Goal: Use online tool/utility: Utilize a website feature to perform a specific function

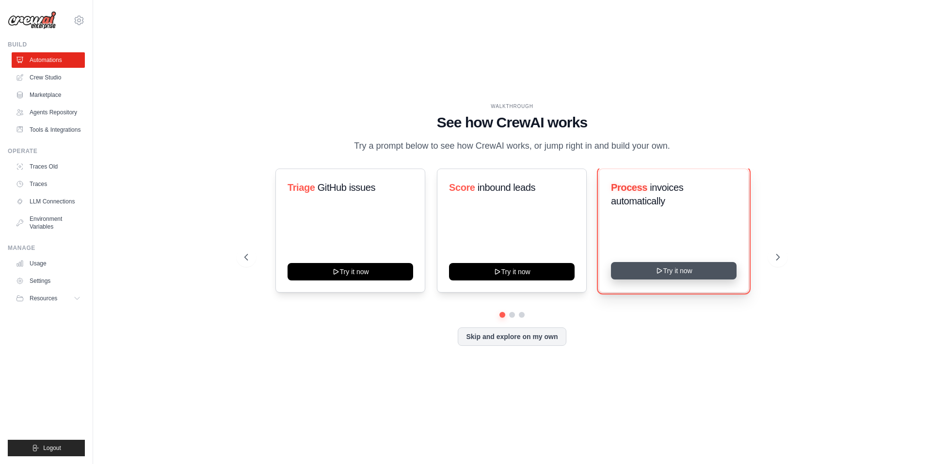
click at [643, 274] on button "Try it now" at bounding box center [674, 270] width 126 height 17
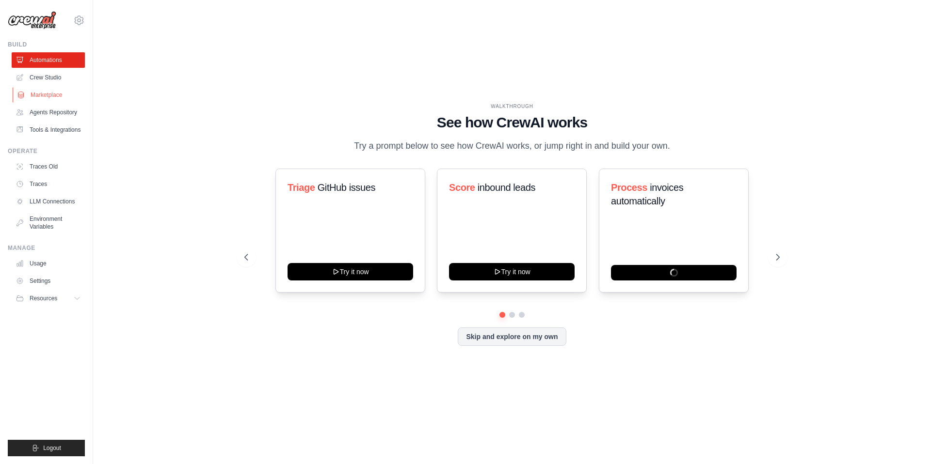
click at [34, 90] on link "Marketplace" at bounding box center [49, 95] width 73 height 16
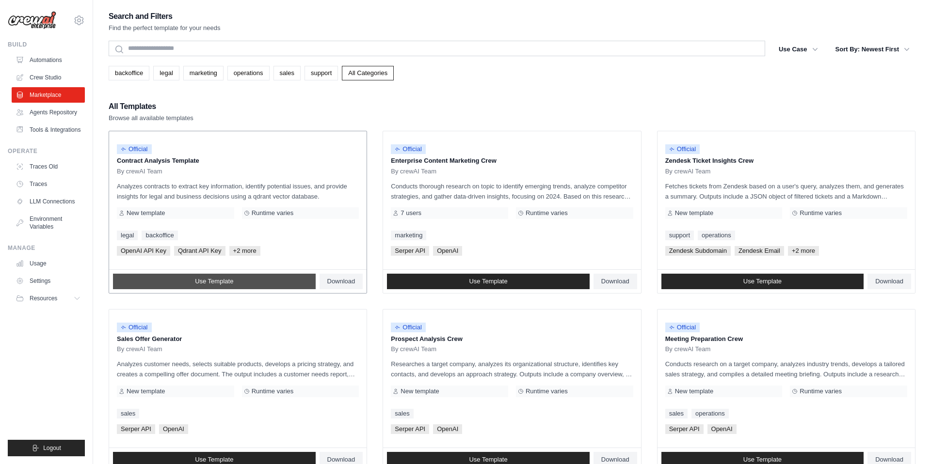
click at [215, 289] on link "Use Template" at bounding box center [214, 282] width 203 height 16
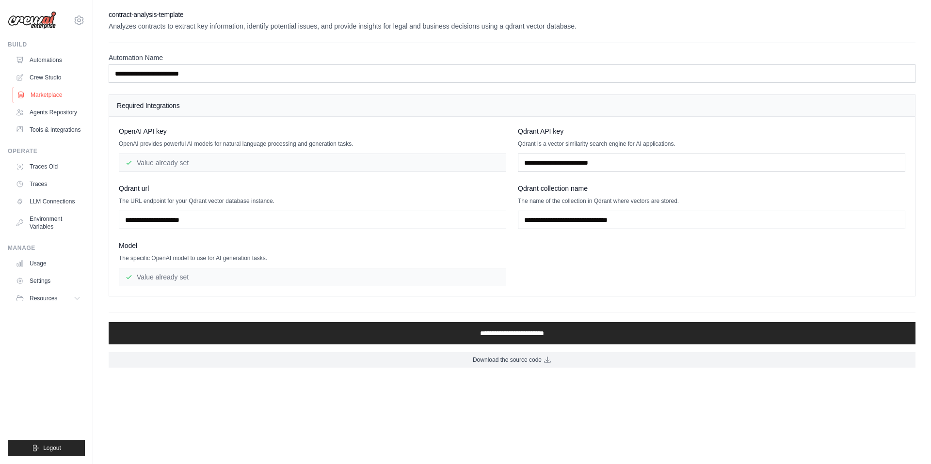
click at [52, 97] on link "Marketplace" at bounding box center [49, 95] width 73 height 16
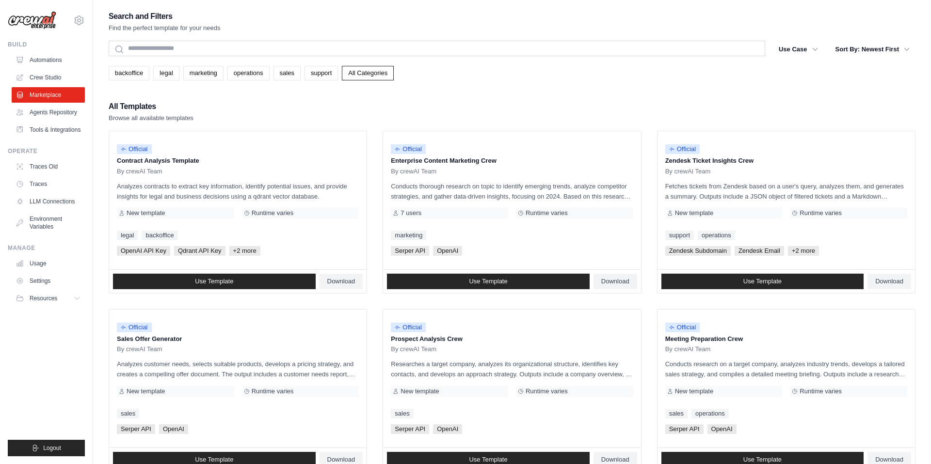
click at [48, 75] on link "Crew Studio" at bounding box center [48, 78] width 73 height 16
click at [45, 82] on link "Crew Studio" at bounding box center [49, 78] width 73 height 16
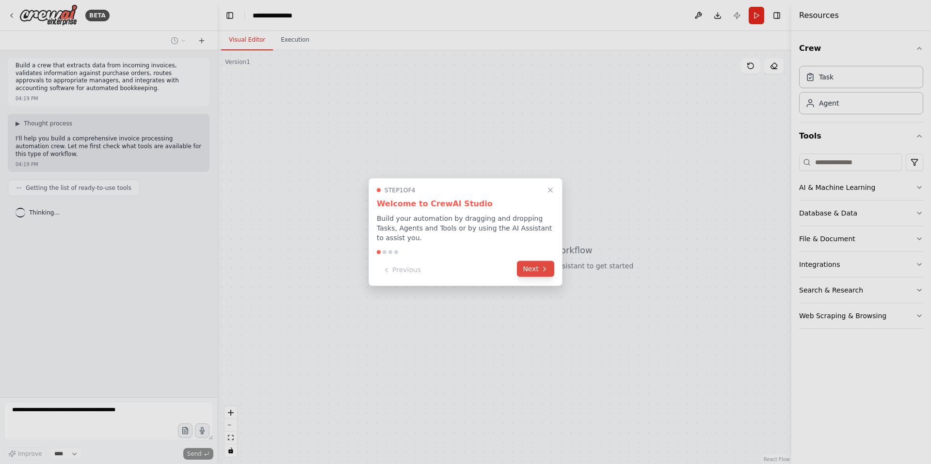
click at [543, 271] on icon at bounding box center [544, 269] width 8 height 8
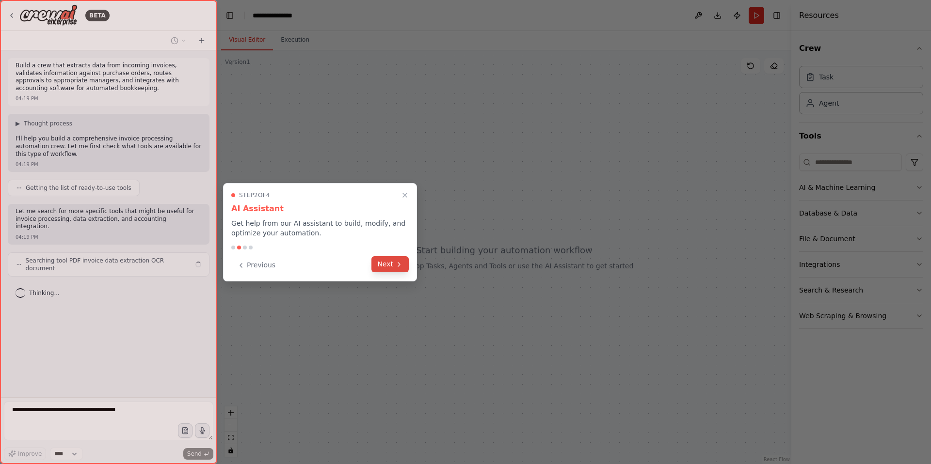
click at [386, 266] on button "Next" at bounding box center [389, 264] width 37 height 16
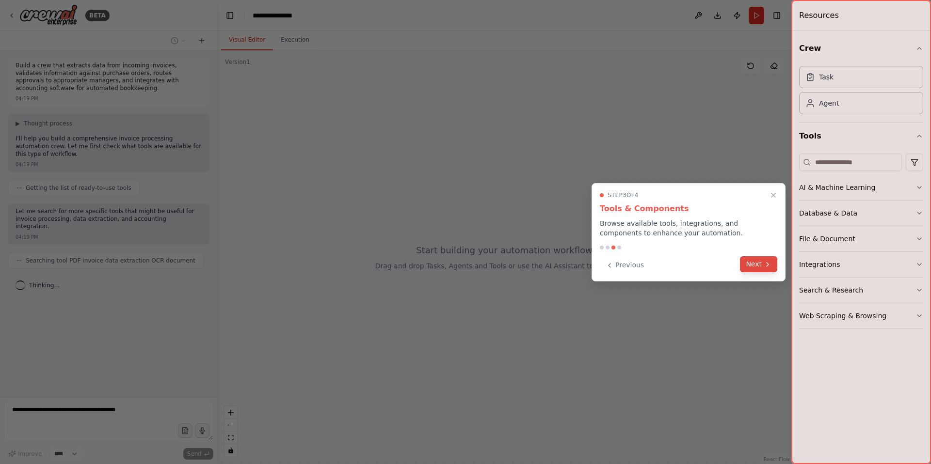
click at [754, 271] on button "Next" at bounding box center [758, 264] width 37 height 16
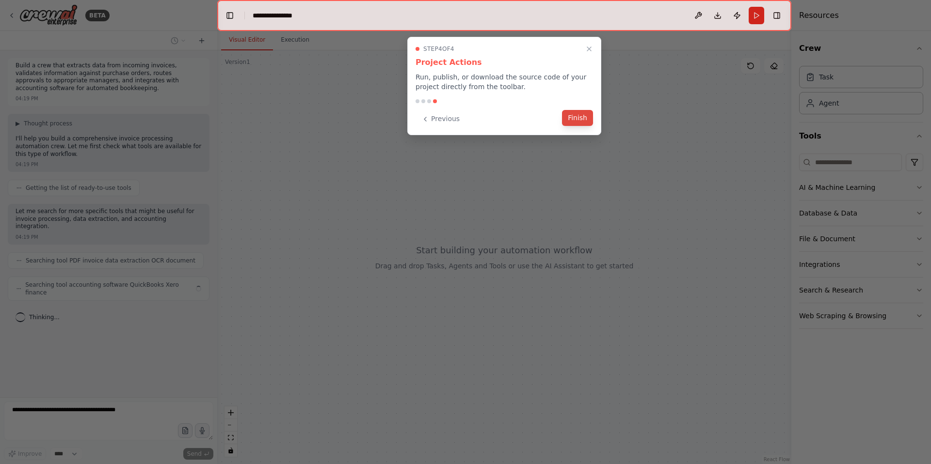
click at [583, 120] on button "Finish" at bounding box center [577, 118] width 31 height 16
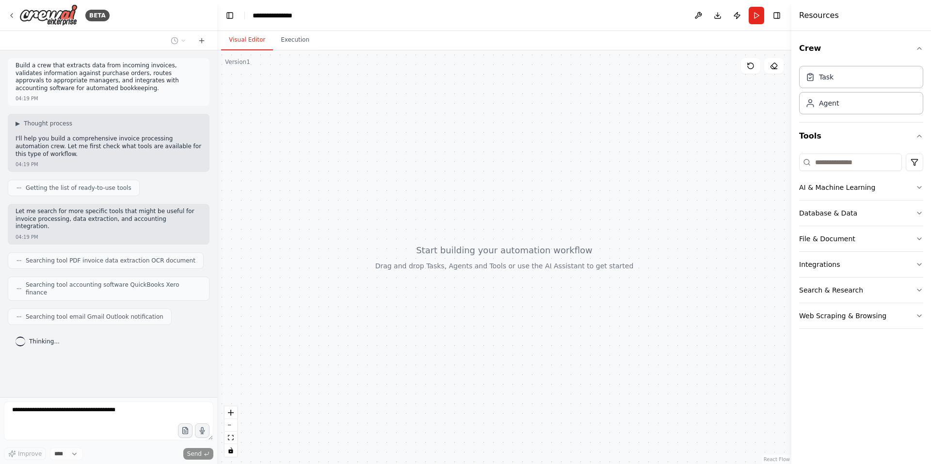
click at [145, 313] on span "Searching tool email Gmail Outlook notification" at bounding box center [95, 317] width 138 height 8
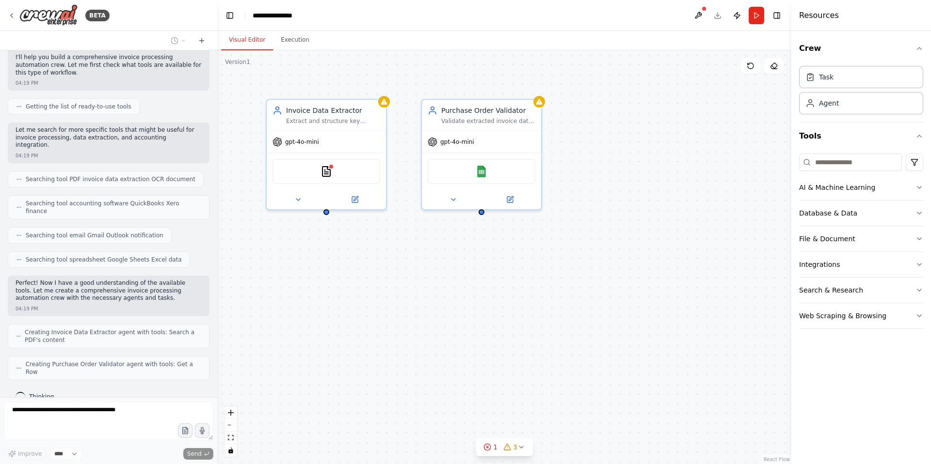
scroll to position [74, 0]
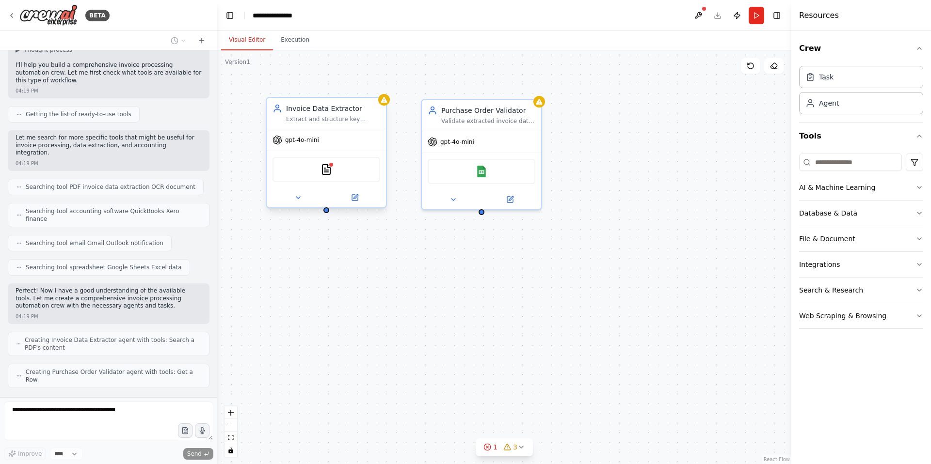
click at [340, 177] on div "PDFSearchTool" at bounding box center [326, 169] width 108 height 25
click at [319, 168] on div "PDFSearchTool" at bounding box center [326, 169] width 108 height 25
click at [299, 199] on icon at bounding box center [298, 198] width 8 height 8
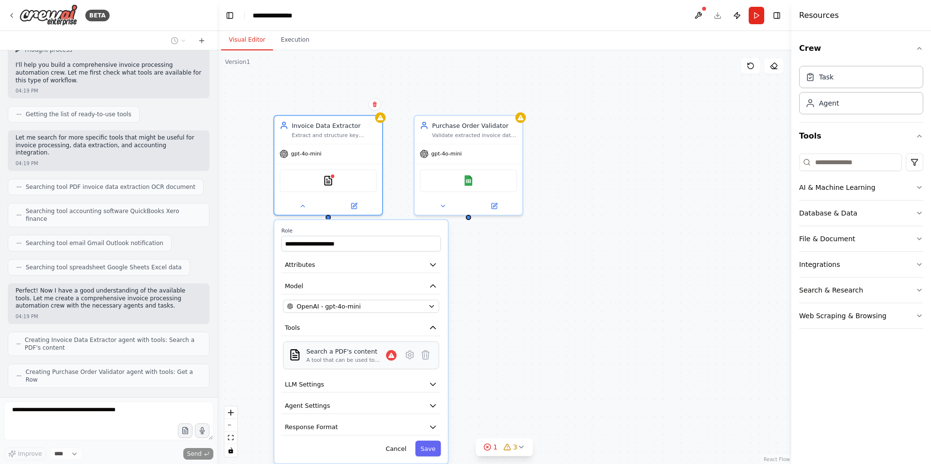
scroll to position [98, 0]
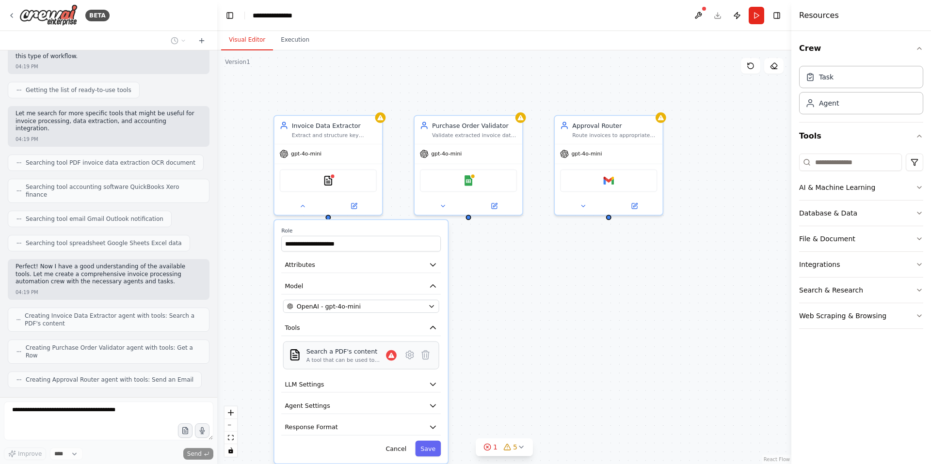
click at [358, 362] on div "A tool that can be used to semantic search a query from a PDF's content." at bounding box center [345, 360] width 79 height 7
click at [360, 357] on div "A tool that can be used to semantic search a query from a PDF's content." at bounding box center [345, 360] width 79 height 7
click at [410, 360] on icon at bounding box center [409, 355] width 11 height 11
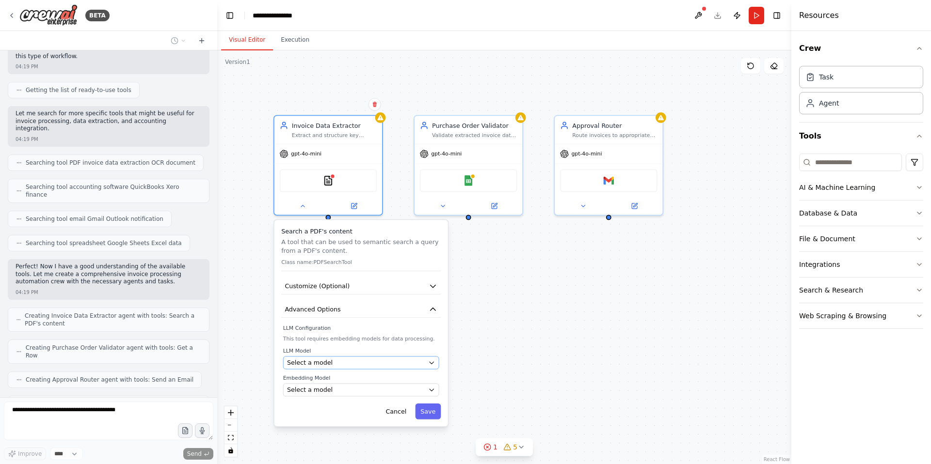
scroll to position [130, 0]
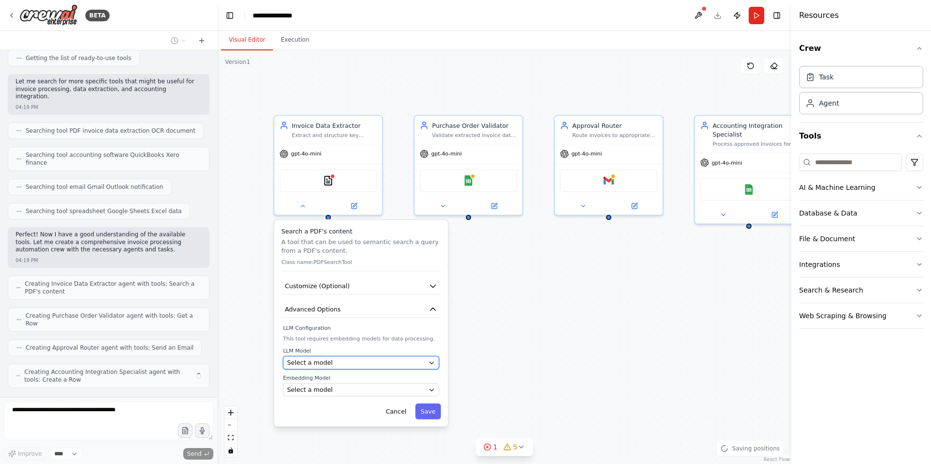
click at [350, 361] on div "Select a model" at bounding box center [356, 363] width 138 height 9
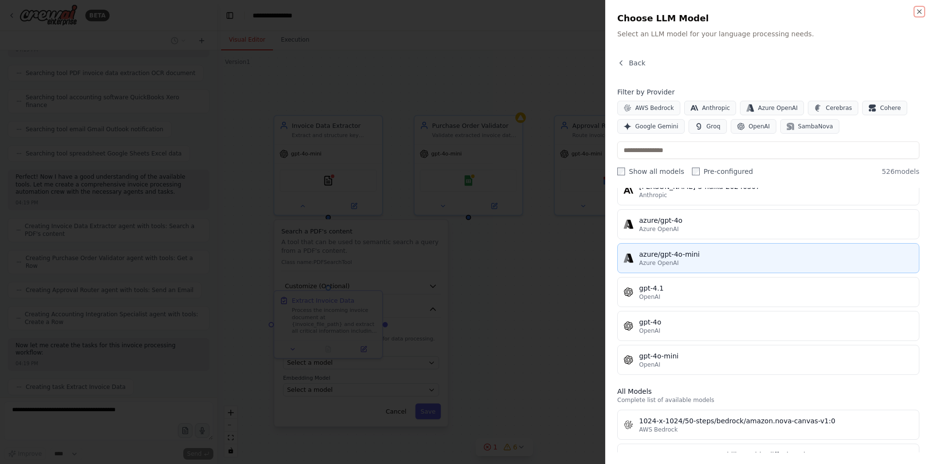
scroll to position [212, 0]
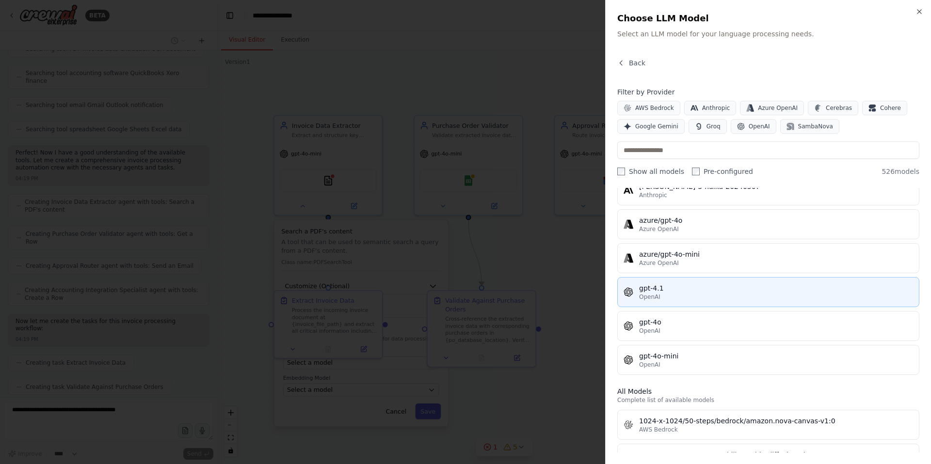
click at [695, 301] on button "gpt-4.1 OpenAI" at bounding box center [768, 292] width 302 height 30
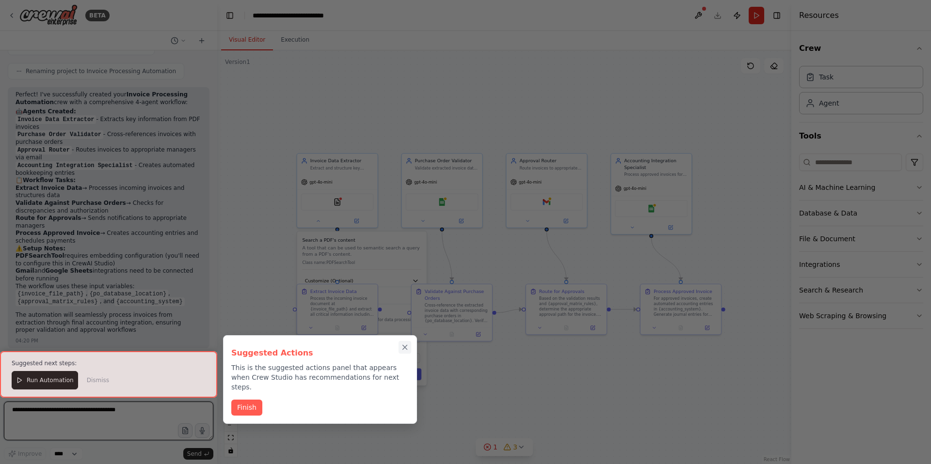
scroll to position [673, 0]
click at [32, 379] on div at bounding box center [108, 374] width 217 height 47
click at [248, 407] on div "Suggested Actions This is the suggested actions panel that appears when Crew St…" at bounding box center [320, 379] width 194 height 89
click at [249, 399] on button "Finish" at bounding box center [246, 407] width 31 height 16
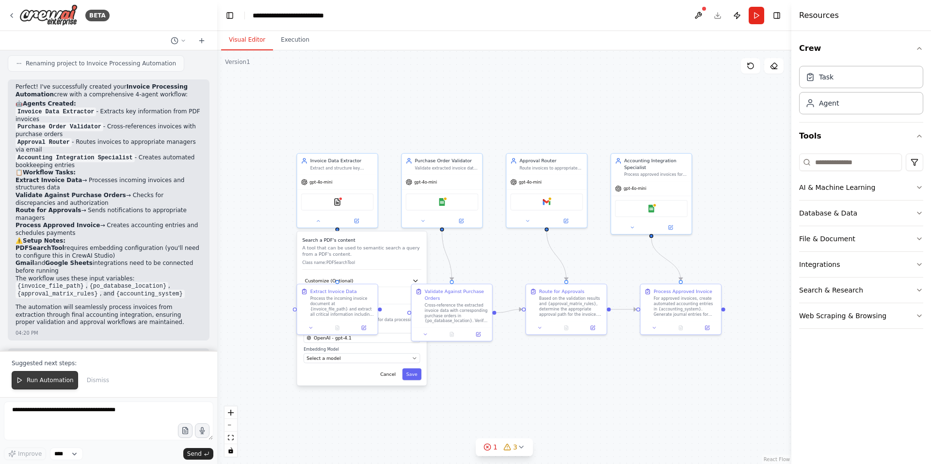
click at [42, 382] on span "Run Automation" at bounding box center [50, 381] width 47 height 8
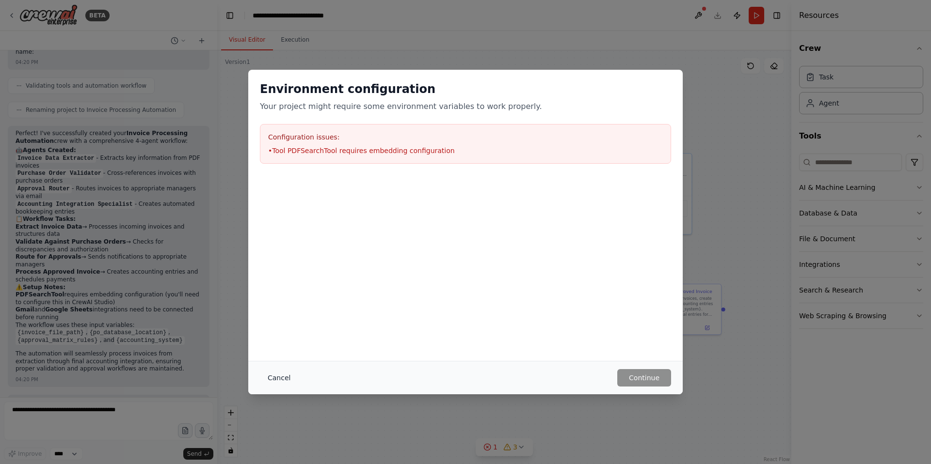
click at [288, 374] on button "Cancel" at bounding box center [279, 377] width 38 height 17
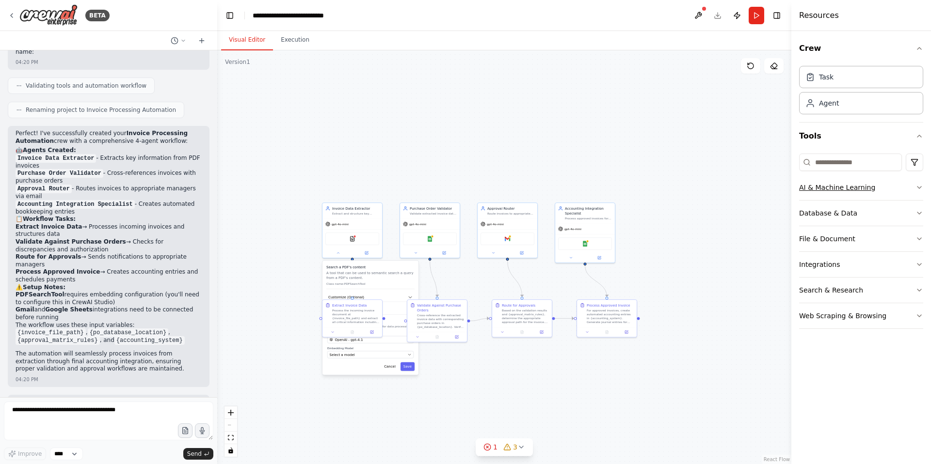
click at [817, 183] on div "AI & Machine Learning" at bounding box center [837, 188] width 76 height 10
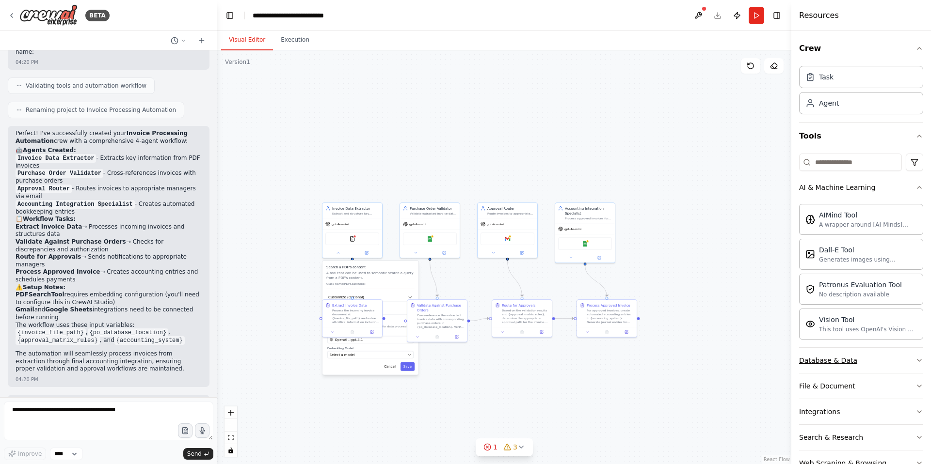
click at [846, 358] on div "Database & Data" at bounding box center [828, 361] width 58 height 10
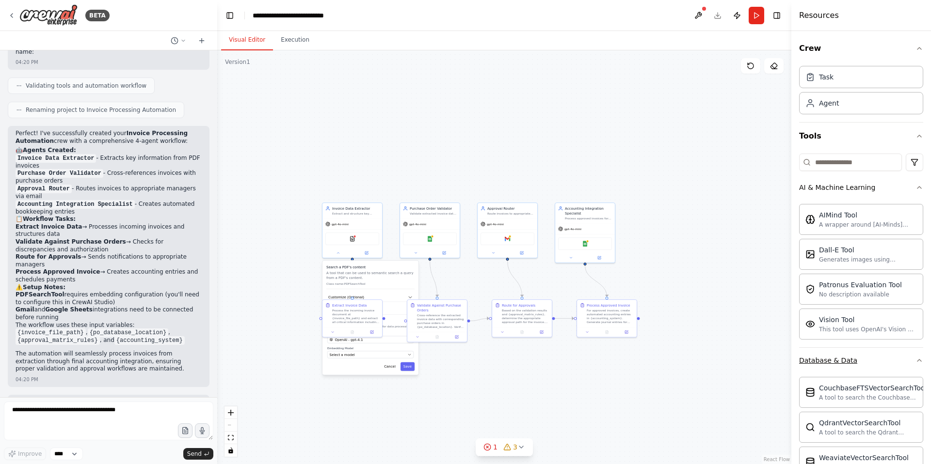
scroll to position [140, 0]
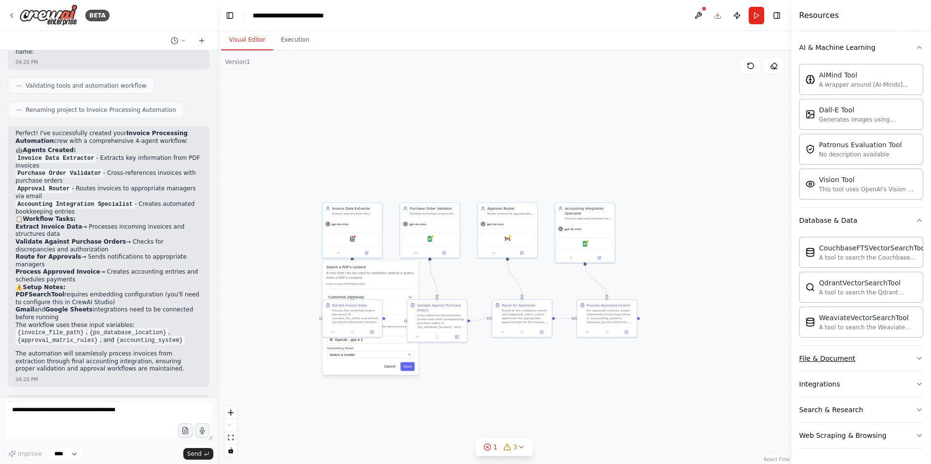
click at [824, 354] on div "File & Document" at bounding box center [827, 359] width 56 height 10
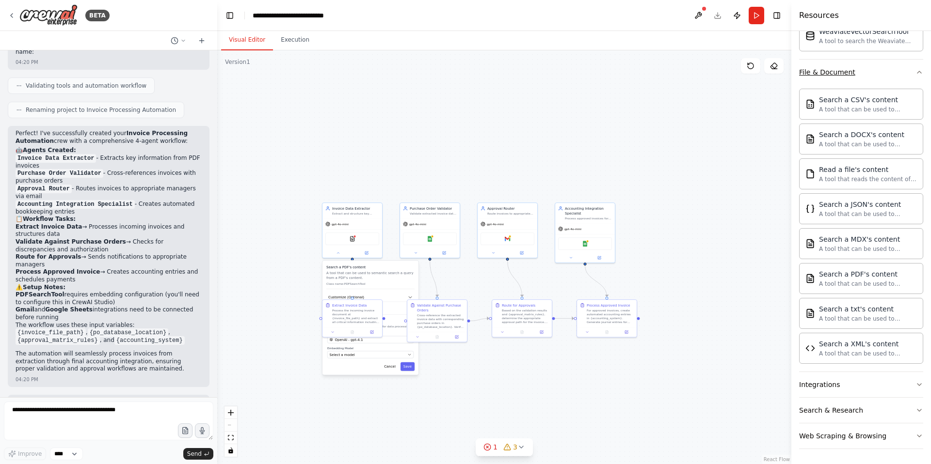
scroll to position [427, 0]
click at [826, 388] on div "Integrations" at bounding box center [819, 385] width 41 height 10
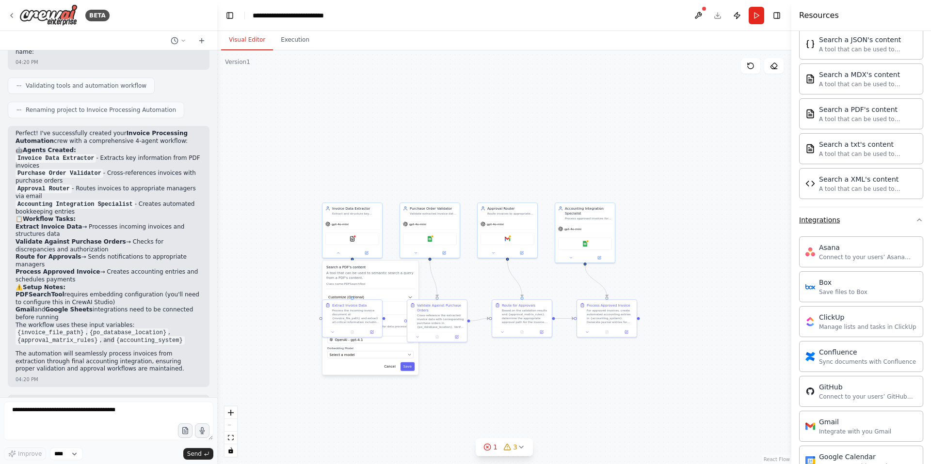
scroll to position [1202, 0]
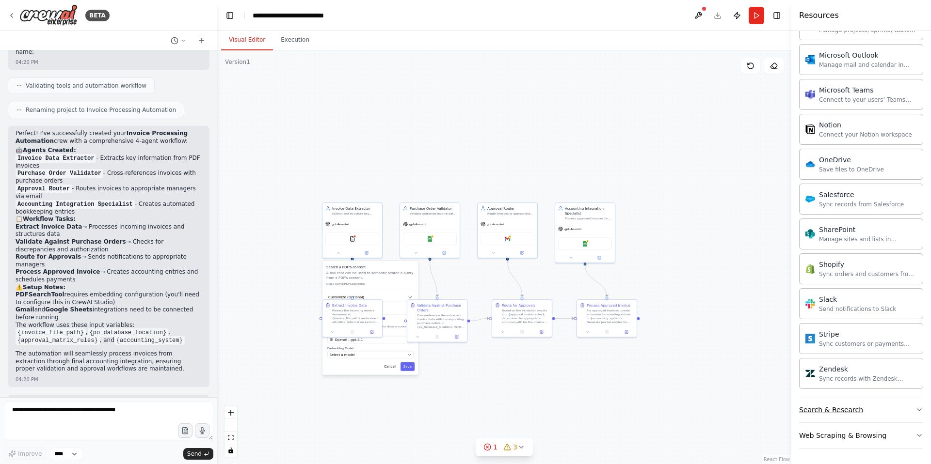
click at [821, 411] on div "Search & Research" at bounding box center [831, 410] width 64 height 10
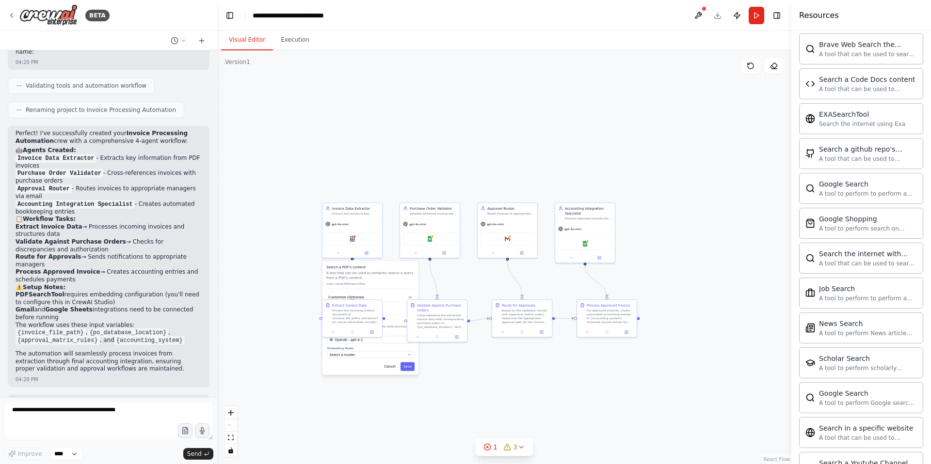
scroll to position [1699, 0]
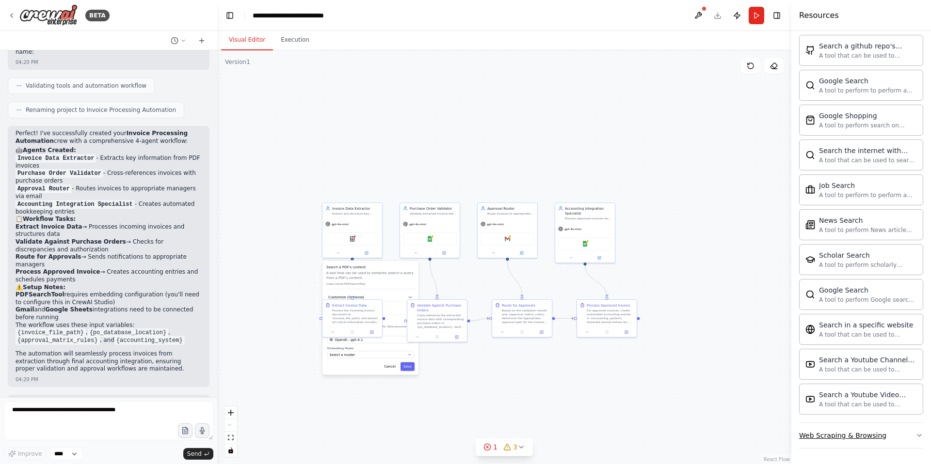
click at [814, 439] on div "Web Scraping & Browsing" at bounding box center [842, 436] width 87 height 10
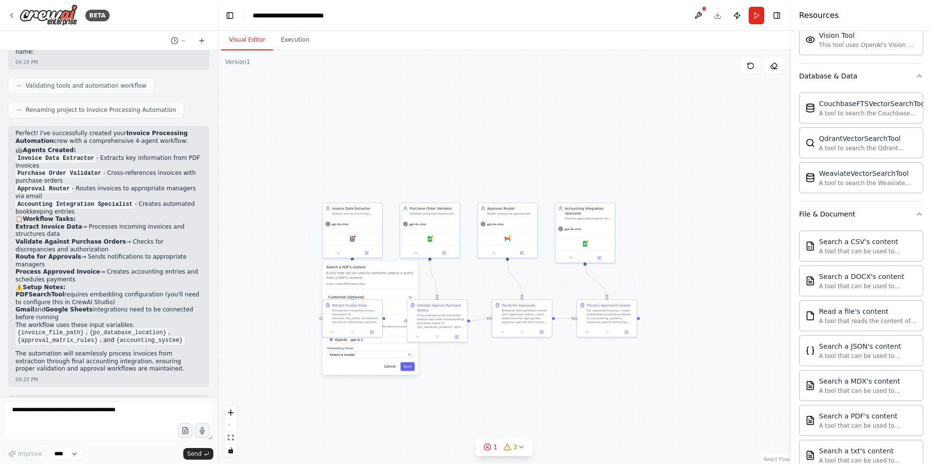
scroll to position [0, 0]
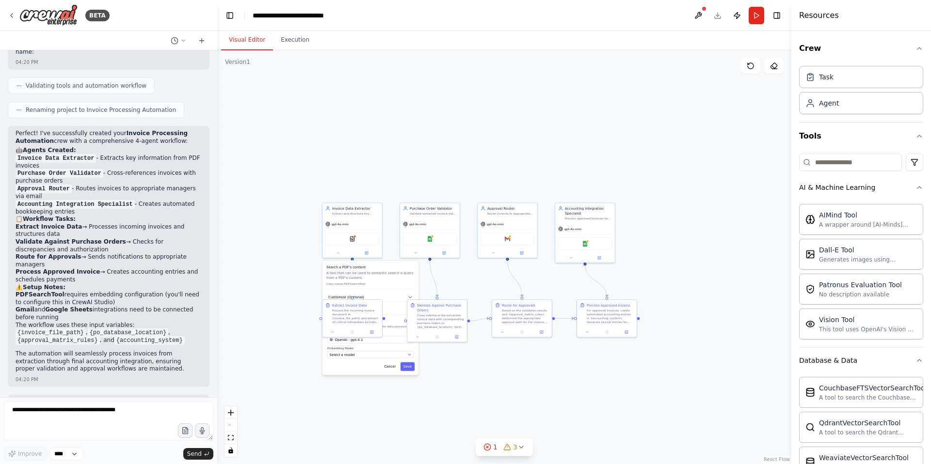
click at [101, 106] on span "Renaming project to Invoice Processing Automation" at bounding box center [101, 110] width 150 height 8
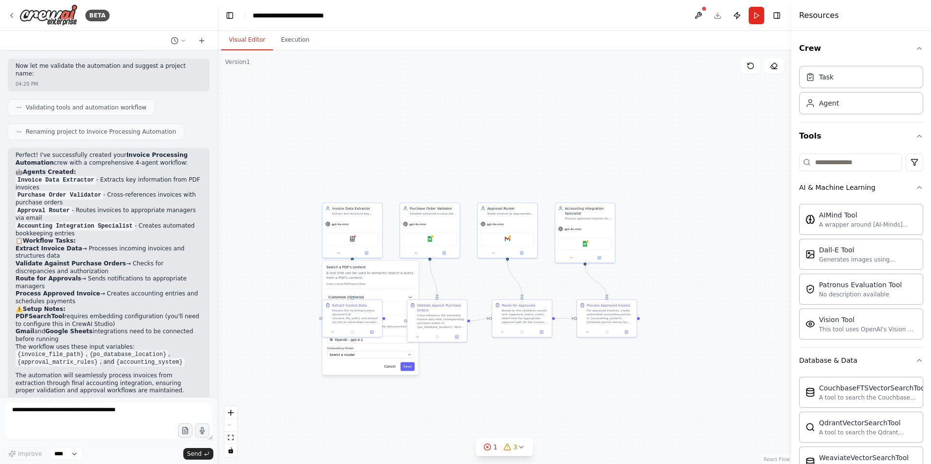
scroll to position [627, 0]
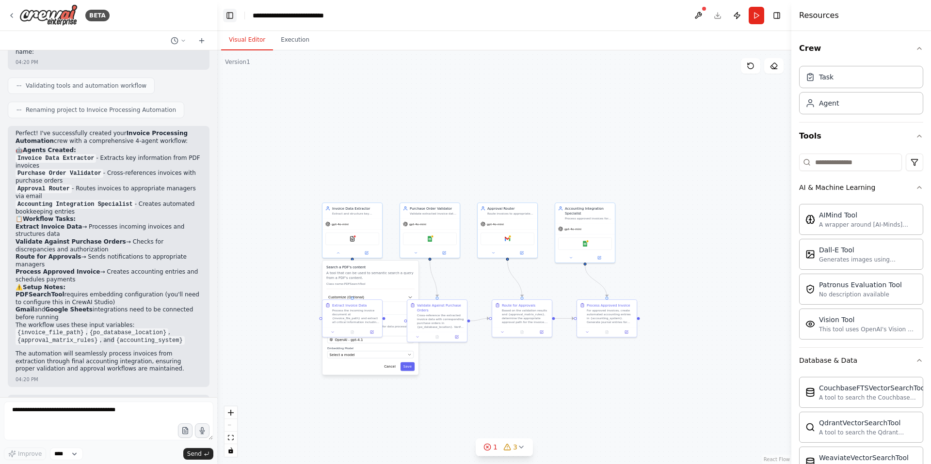
click at [235, 17] on button "Toggle Left Sidebar" at bounding box center [230, 16] width 14 height 14
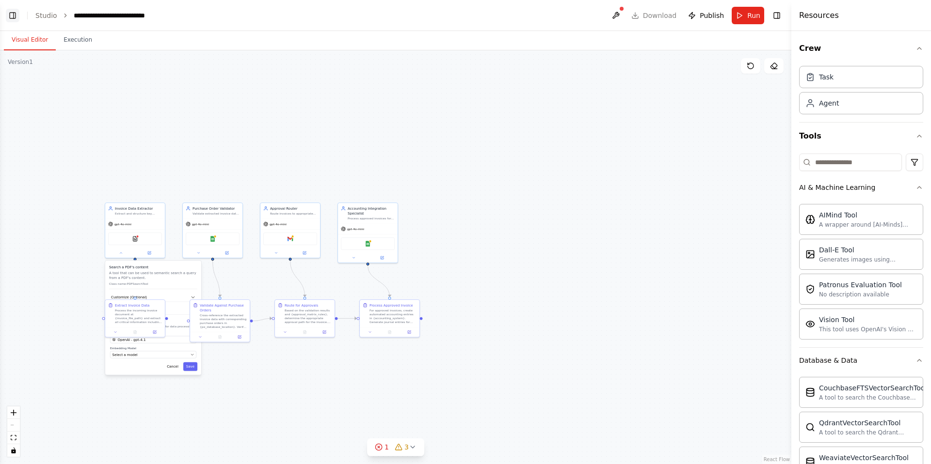
click at [14, 15] on button "Toggle Left Sidebar" at bounding box center [13, 16] width 14 height 14
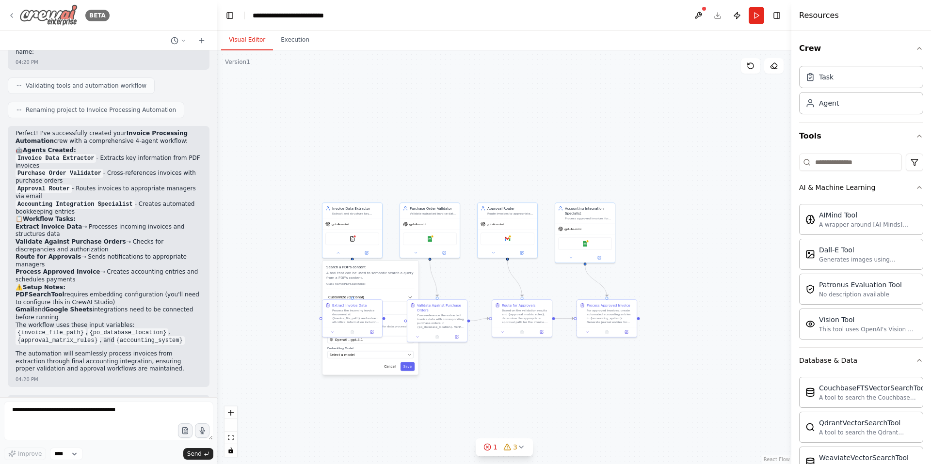
click at [45, 16] on img at bounding box center [48, 15] width 58 height 22
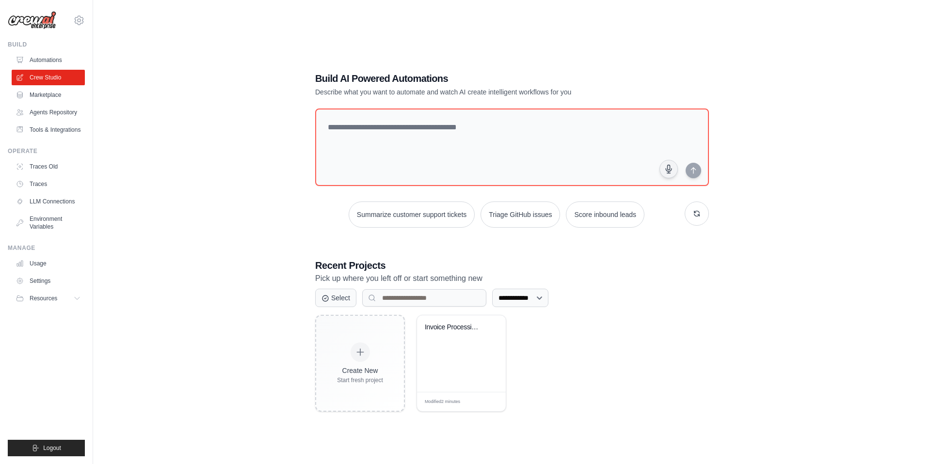
click at [41, 138] on ul "Build Automations Crew Studio Marketplace Agents Repository Resources Blog" at bounding box center [46, 249] width 77 height 416
click at [40, 133] on link "Tools & Integrations" at bounding box center [49, 130] width 73 height 16
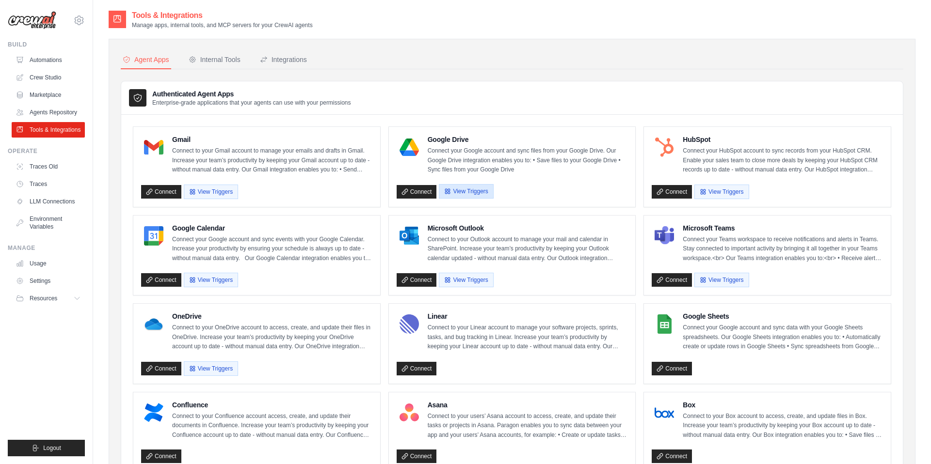
click at [470, 190] on button "View Triggers" at bounding box center [466, 191] width 54 height 15
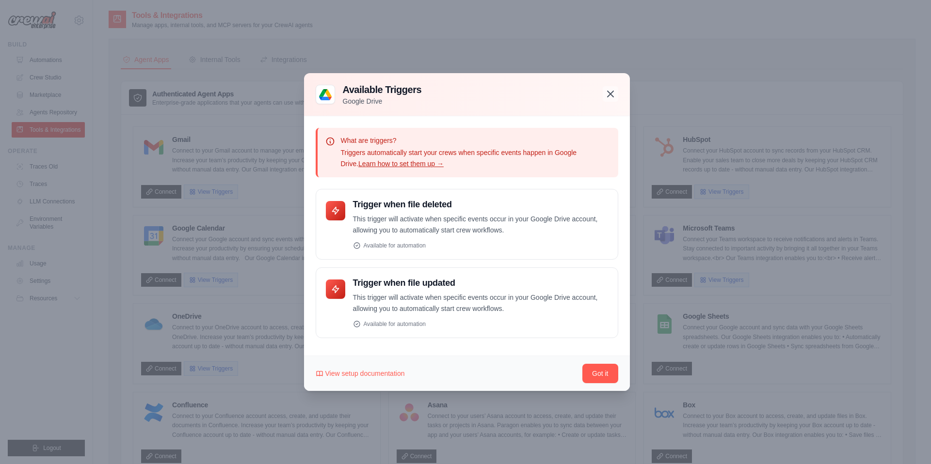
click at [612, 95] on icon "button" at bounding box center [610, 94] width 12 height 12
